Goal: Entertainment & Leisure: Consume media (video, audio)

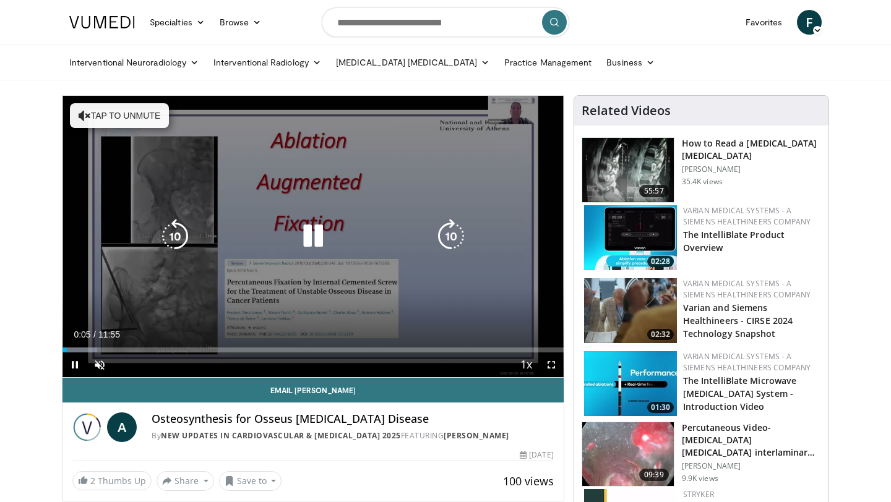
click at [448, 233] on icon "Video Player" at bounding box center [451, 236] width 35 height 35
click at [452, 239] on icon "Video Player" at bounding box center [451, 236] width 35 height 35
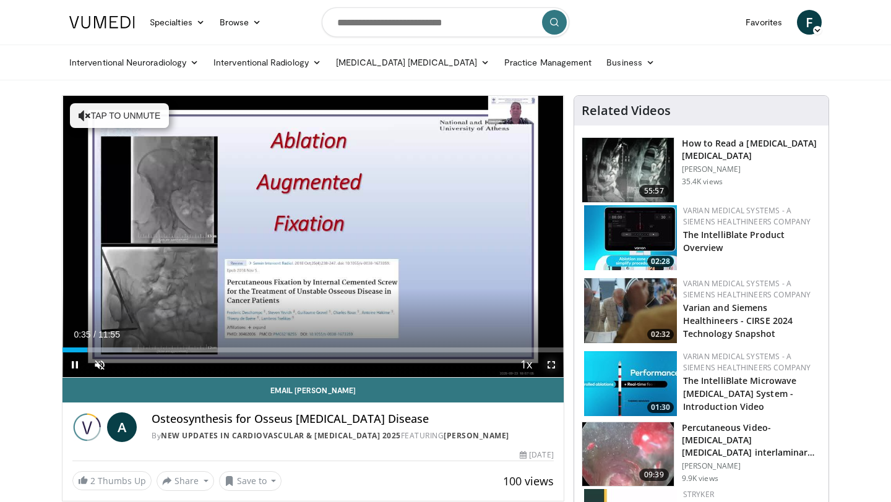
click at [553, 364] on span "Video Player" at bounding box center [551, 365] width 25 height 25
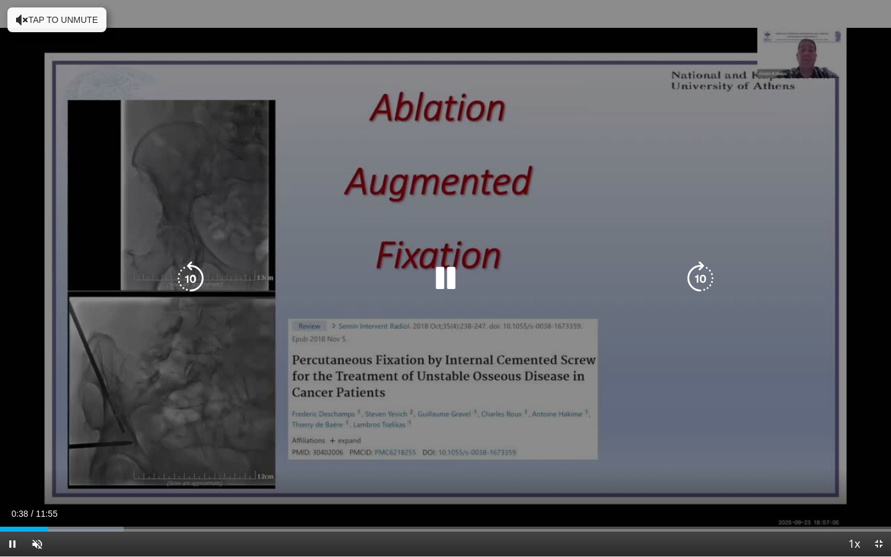
click at [165, 205] on div "10 seconds Tap to unmute" at bounding box center [445, 278] width 891 height 556
click at [447, 280] on icon "Video Player" at bounding box center [445, 278] width 35 height 35
click at [867, 421] on div "30 seconds Tap to unmute" at bounding box center [445, 278] width 891 height 556
click at [440, 278] on icon "Video Player" at bounding box center [445, 278] width 35 height 35
click at [447, 284] on icon "Video Player" at bounding box center [445, 278] width 35 height 35
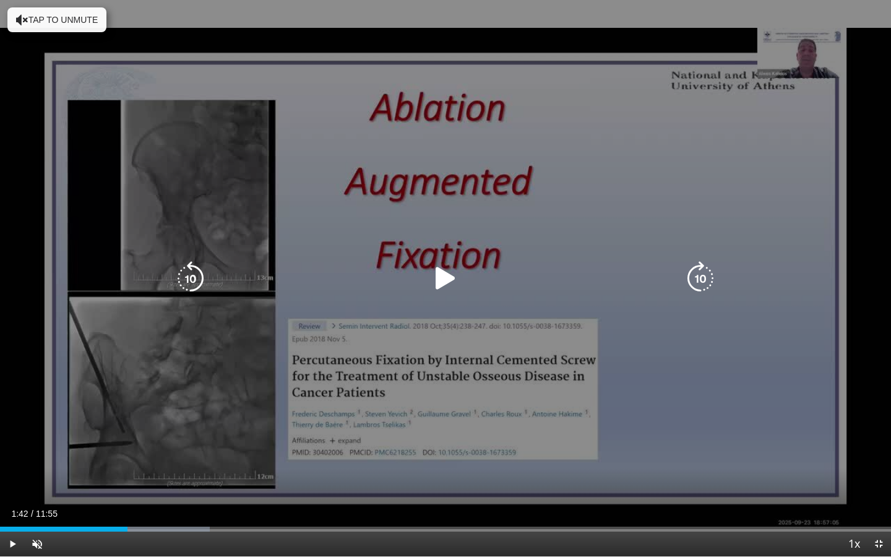
click at [22, 19] on icon "Video Player" at bounding box center [22, 20] width 12 height 12
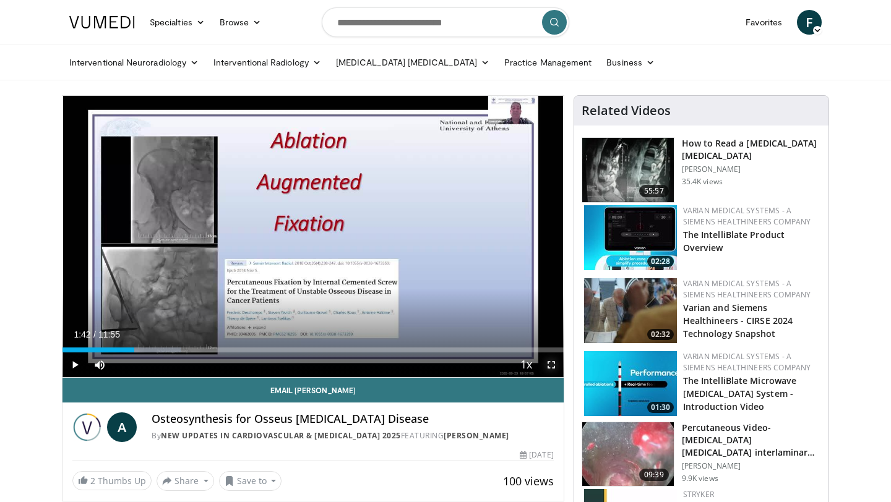
click at [556, 364] on span "Video Player" at bounding box center [551, 365] width 25 height 25
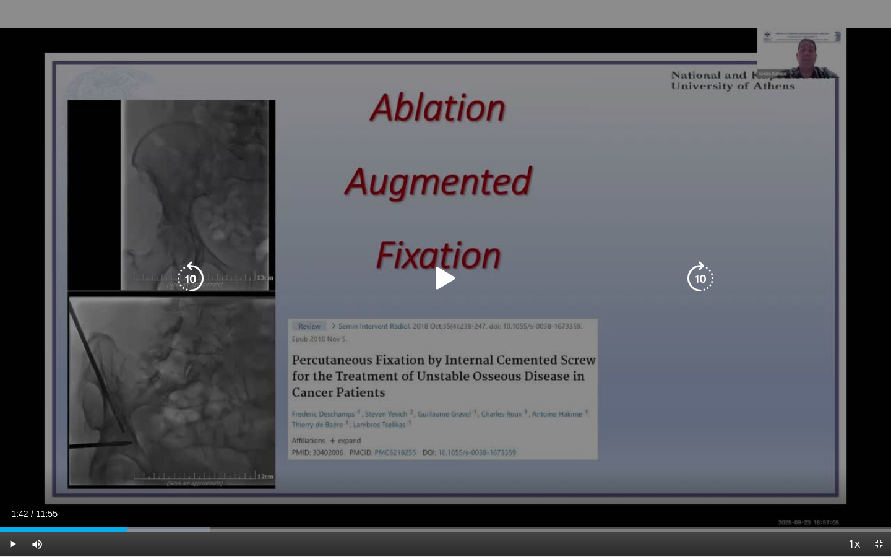
click at [443, 276] on icon "Video Player" at bounding box center [445, 278] width 35 height 35
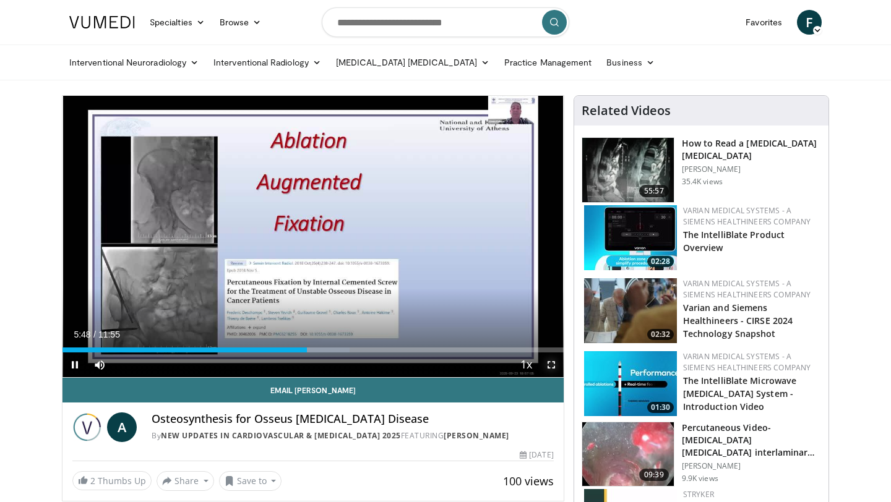
click at [551, 366] on span "Video Player" at bounding box center [551, 365] width 25 height 25
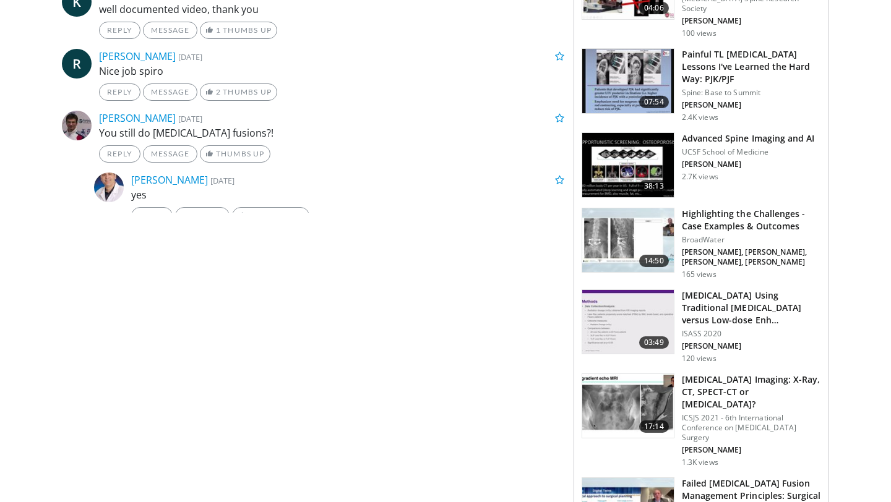
scroll to position [808, 0]
